Goal: Task Accomplishment & Management: Use online tool/utility

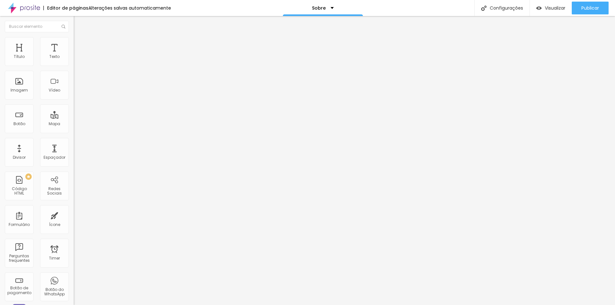
click at [74, 58] on span "Encaixotado" at bounding box center [86, 55] width 25 height 5
click at [74, 68] on span "Completo" at bounding box center [84, 65] width 20 height 5
click at [74, 62] on span "Encaixotado" at bounding box center [86, 59] width 25 height 5
click at [74, 58] on span "Encaixotado" at bounding box center [86, 55] width 25 height 5
click at [74, 38] on img at bounding box center [77, 40] width 6 height 6
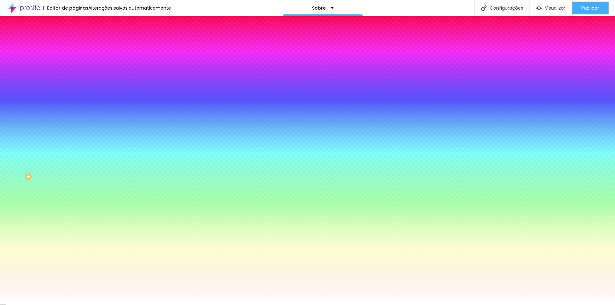
click at [74, 44] on img at bounding box center [77, 47] width 6 height 6
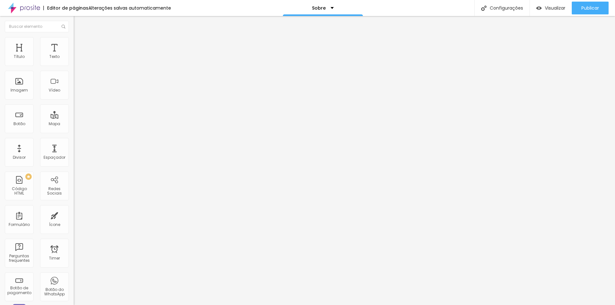
click at [74, 41] on li "Estilo" at bounding box center [111, 40] width 74 height 6
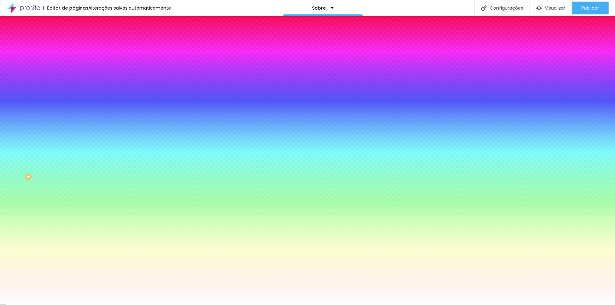
click at [74, 37] on li "Conteúdo" at bounding box center [111, 34] width 74 height 6
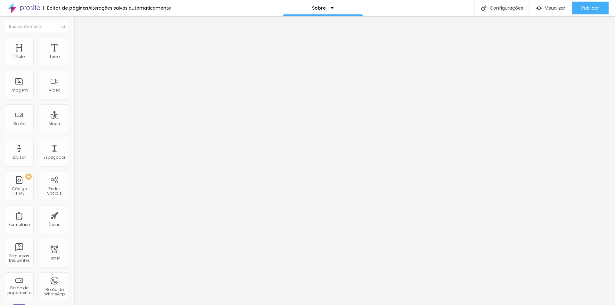
click at [74, 58] on span "Encaixotado" at bounding box center [86, 55] width 25 height 5
click at [78, 22] on img "button" at bounding box center [80, 23] width 5 height 5
click at [5, 23] on input "text" at bounding box center [37, 27] width 64 height 12
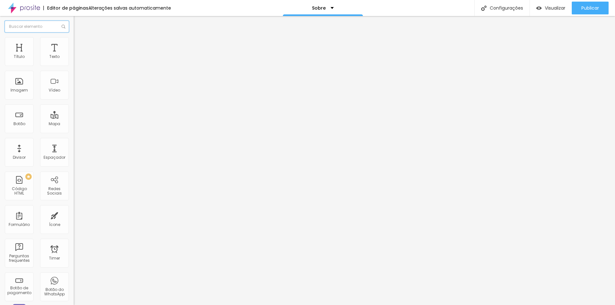
click at [5, 23] on input "text" at bounding box center [37, 27] width 64 height 12
